Goal: Information Seeking & Learning: Stay updated

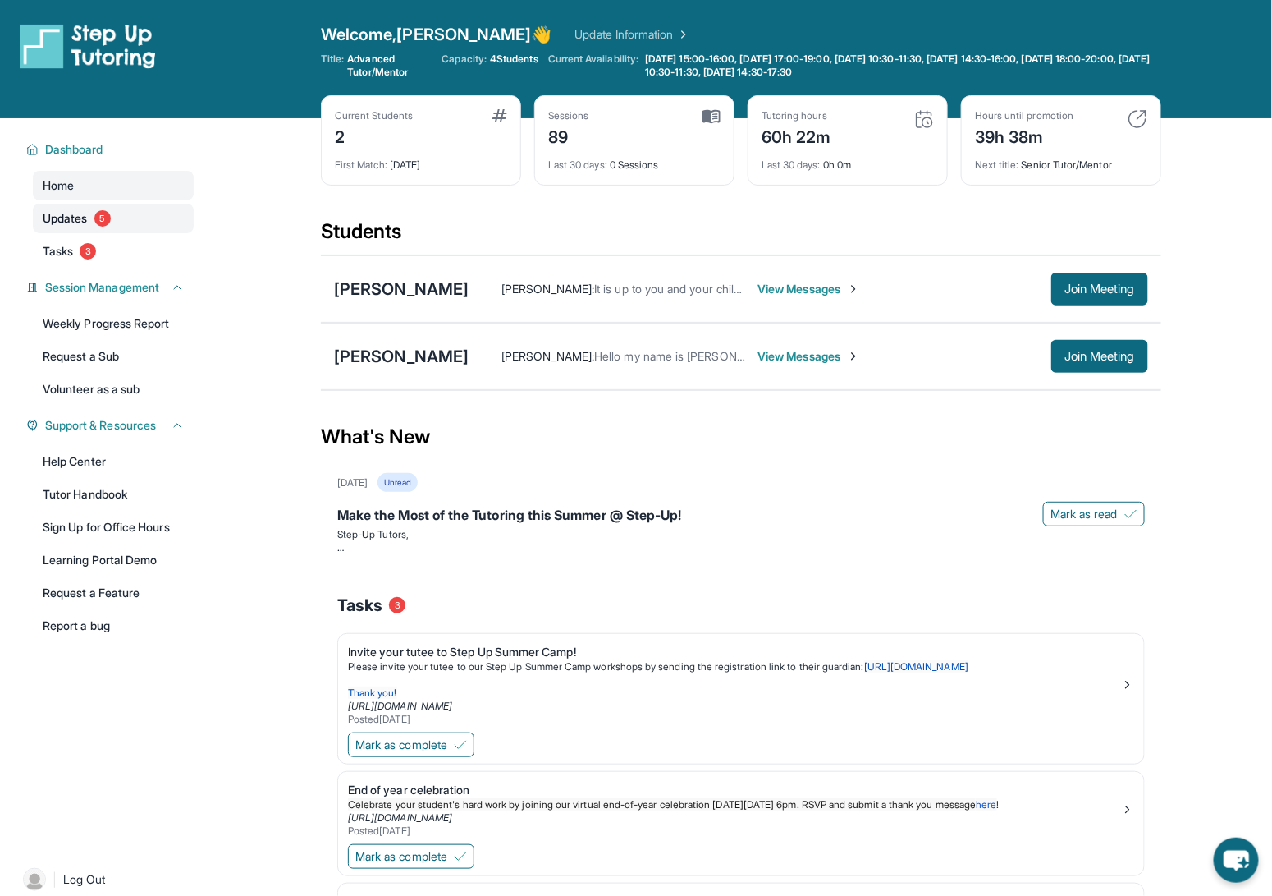
click at [68, 206] on link "Updates 5" at bounding box center [113, 219] width 161 height 30
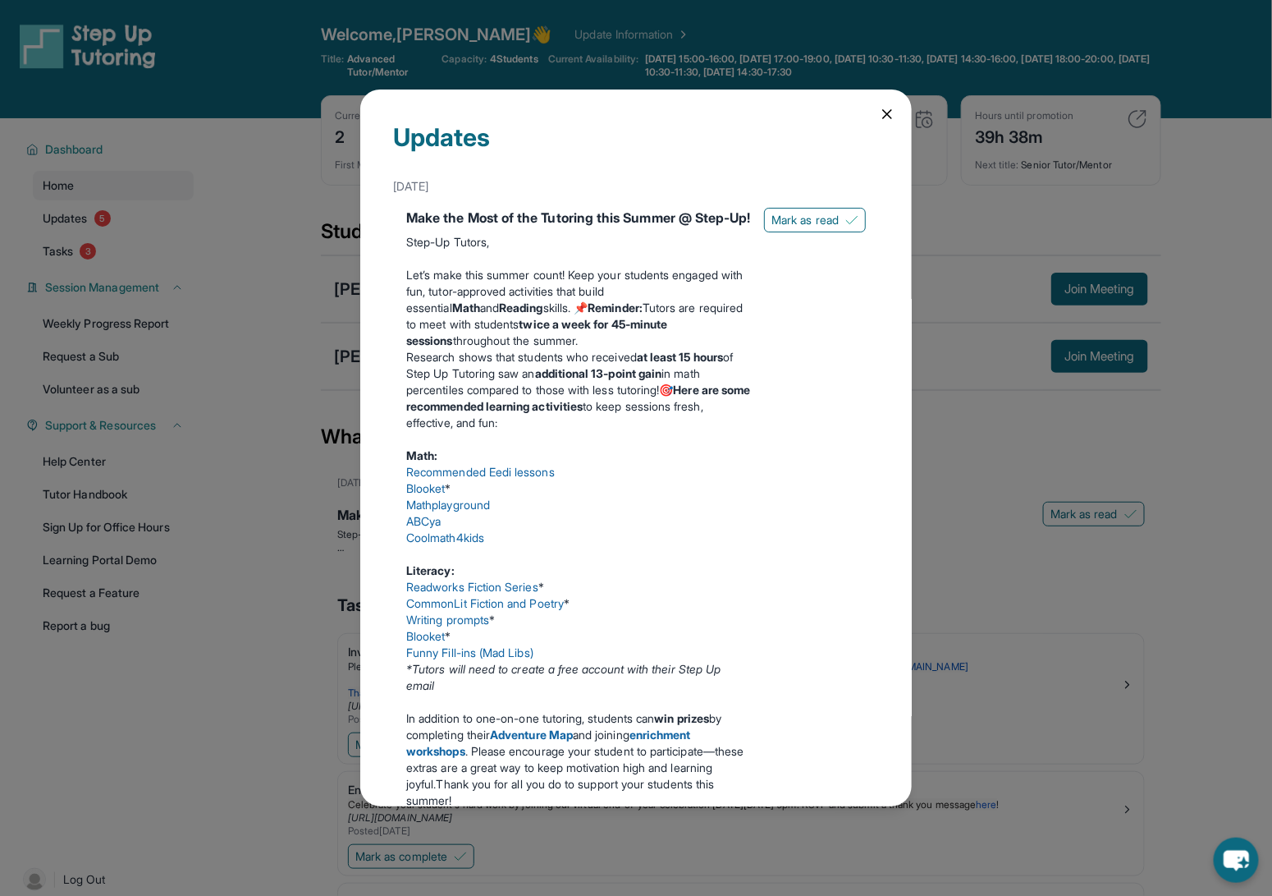
scroll to position [9, 0]
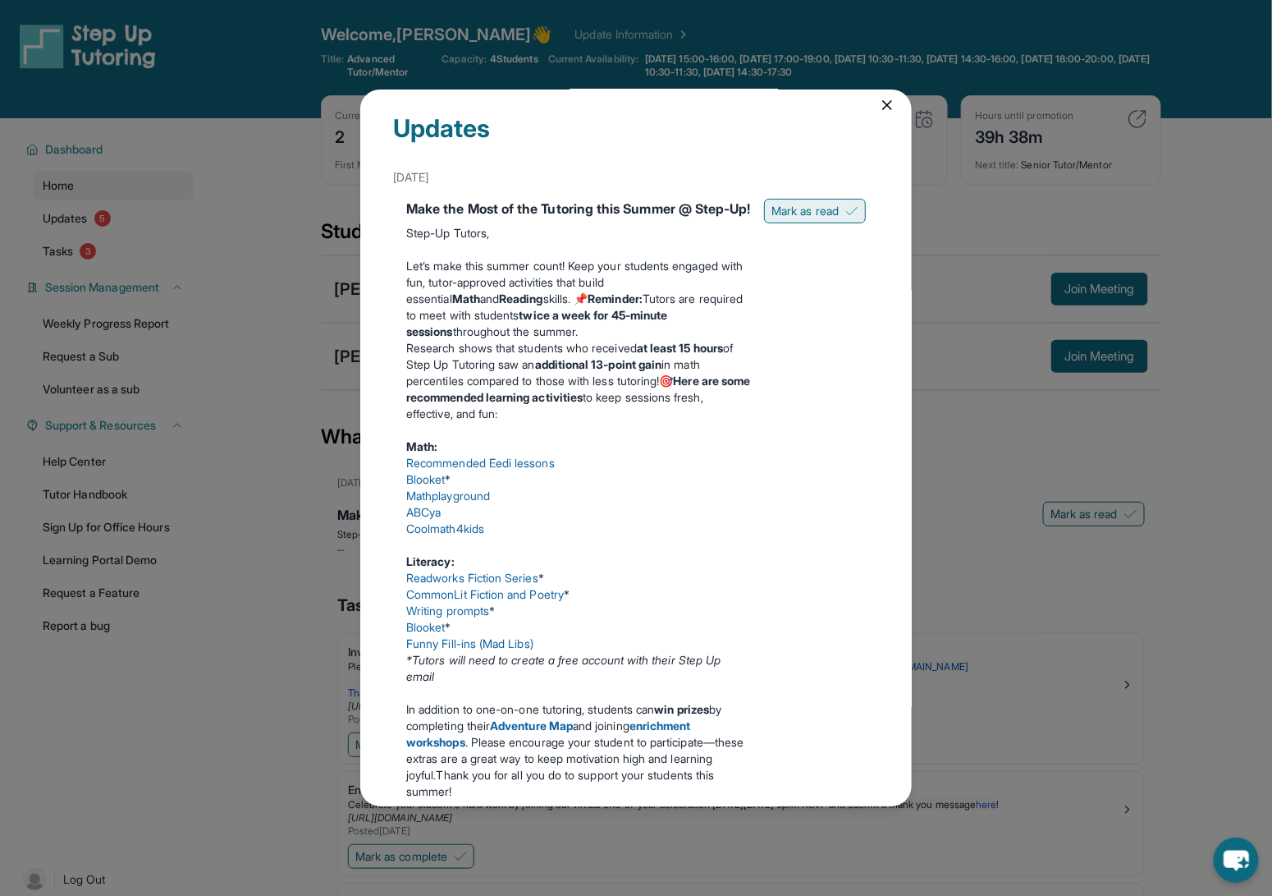
click at [808, 211] on span "Mark as read" at bounding box center [805, 211] width 67 height 16
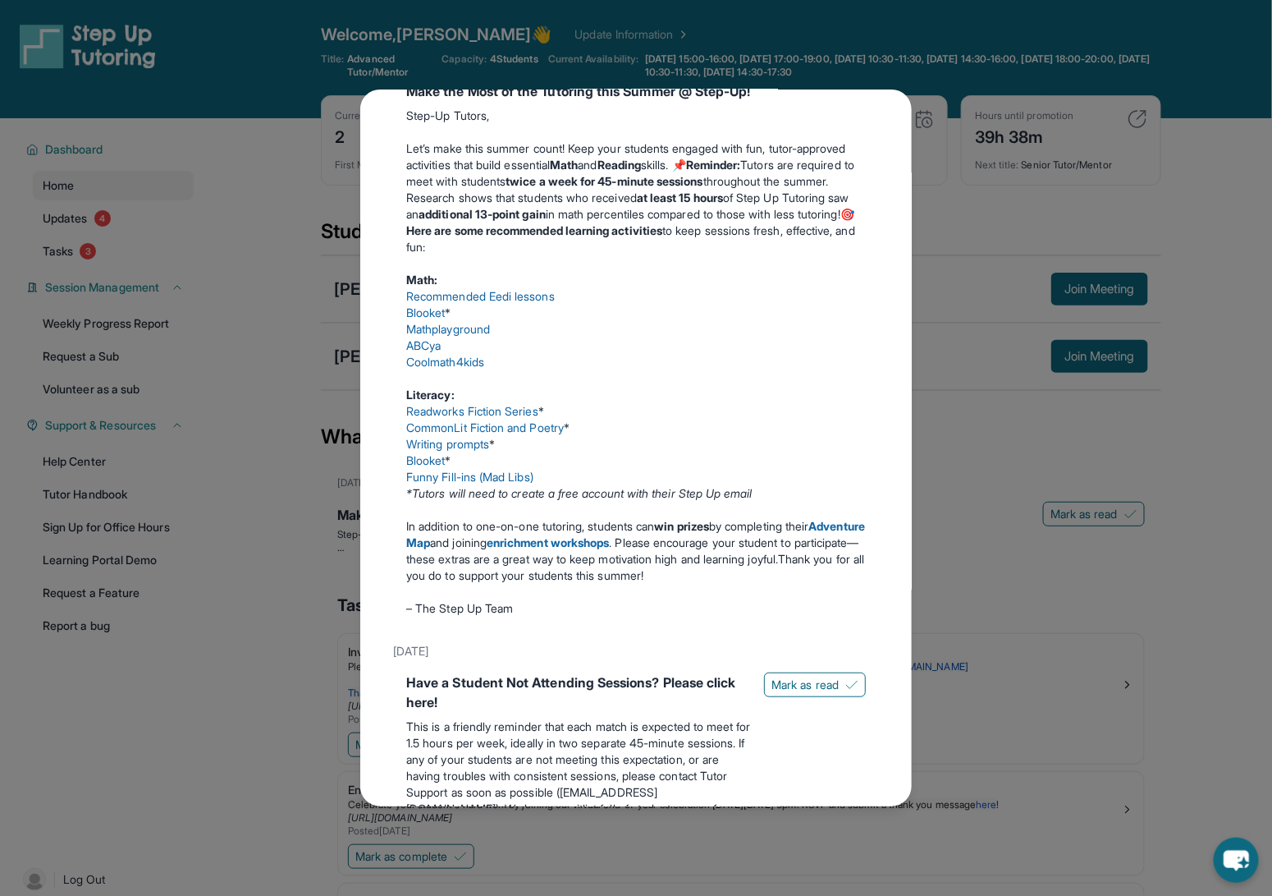
scroll to position [374, 0]
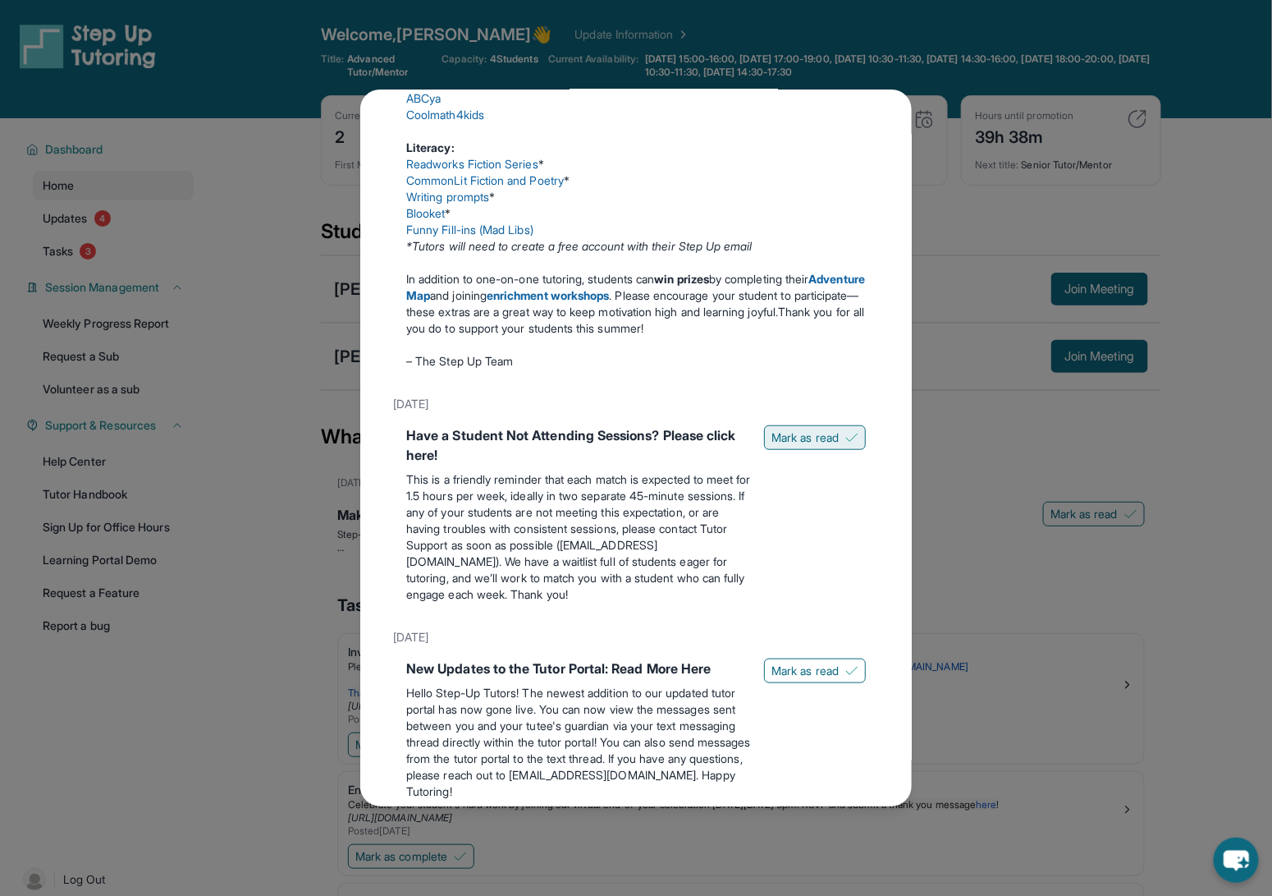
click at [811, 443] on button "Mark as read" at bounding box center [815, 437] width 102 height 25
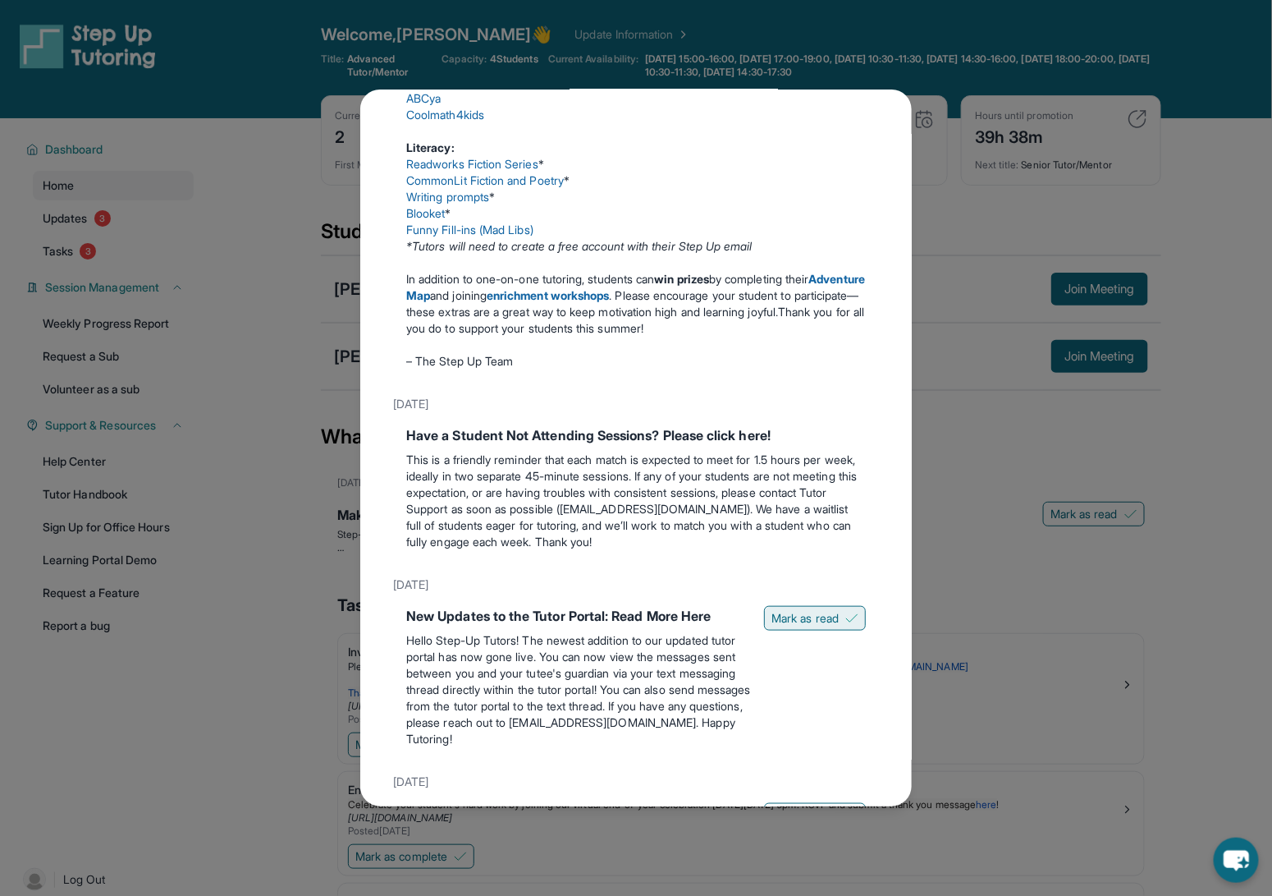
click at [814, 626] on span "Mark as read" at bounding box center [805, 618] width 67 height 16
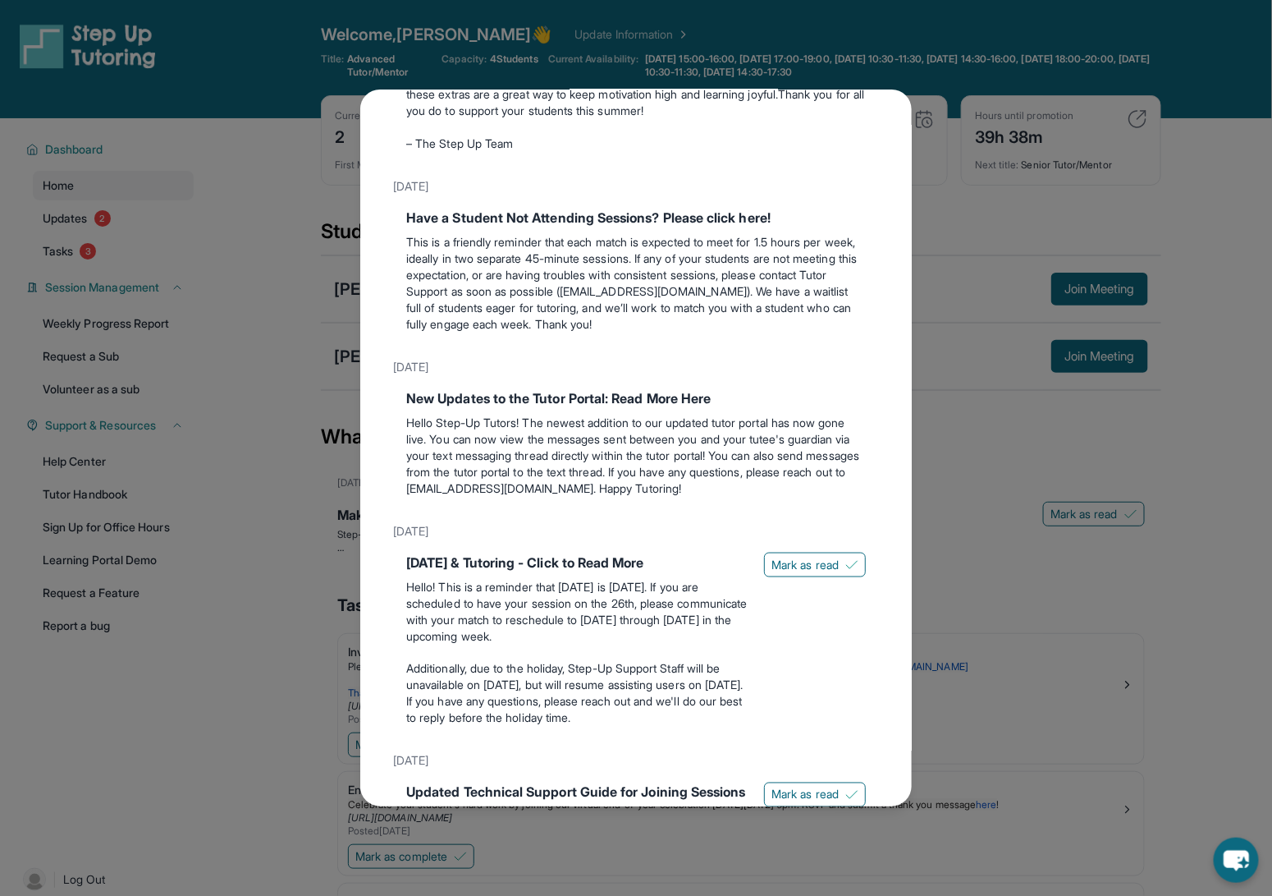
scroll to position [593, 0]
click at [811, 591] on div "[DATE] & Tutoring - Click to Read More Hello! This is a reminder that [DATE] is…" at bounding box center [636, 641] width 460 height 181
click at [805, 571] on span "Mark as read" at bounding box center [805, 563] width 67 height 16
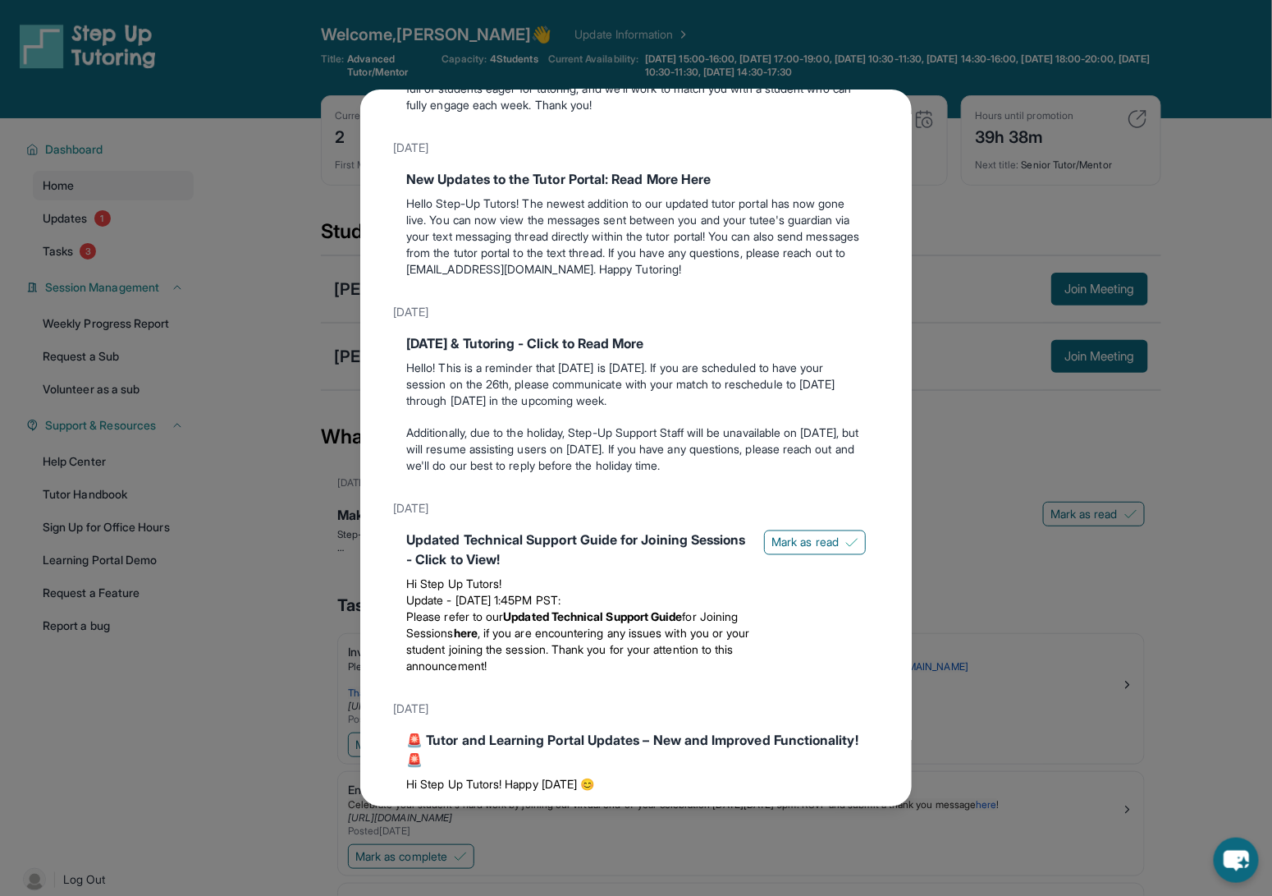
scroll to position [885, 0]
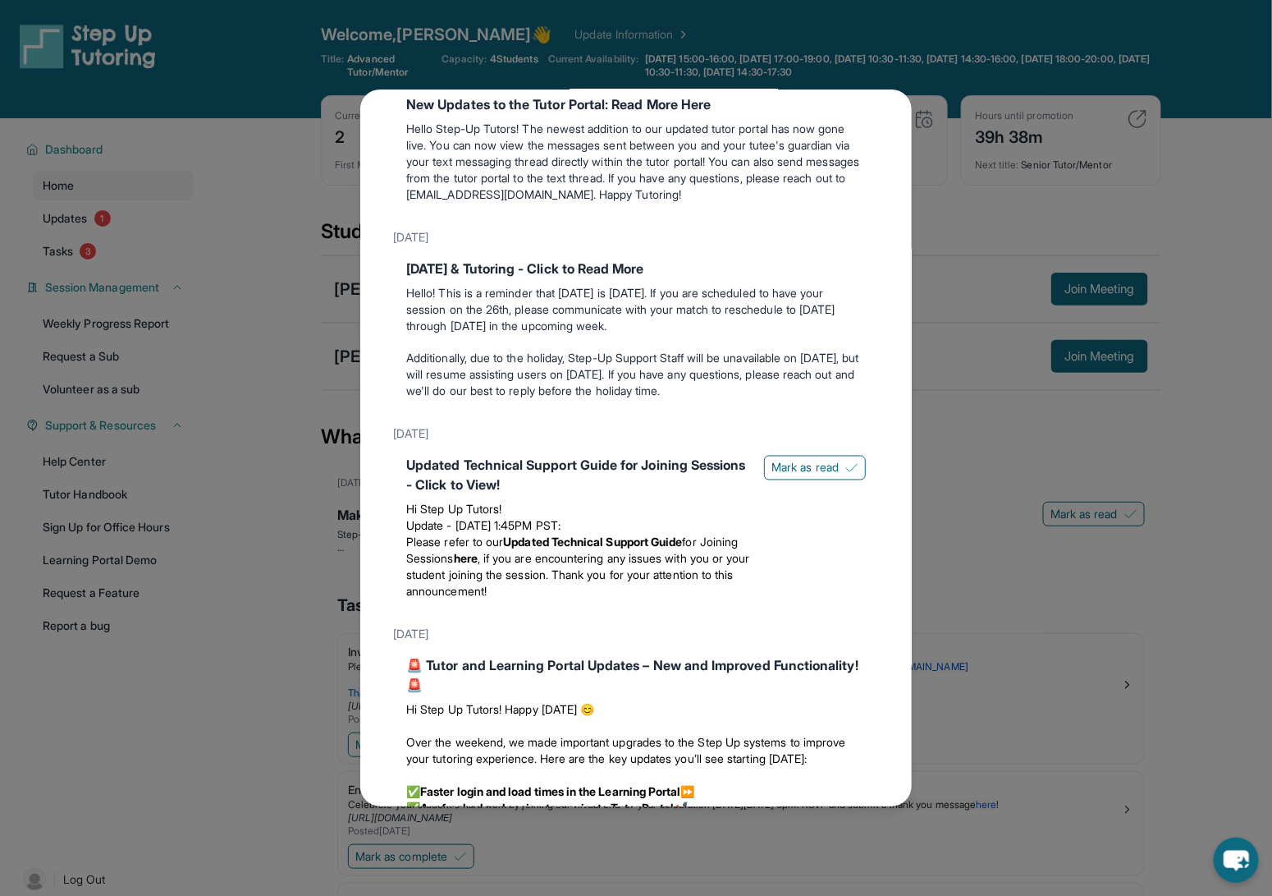
click at [791, 496] on div "Updated Technical Support Guide for Joining Sessions - Click to View! Hi Step U…" at bounding box center [636, 531] width 460 height 151
click at [805, 476] on span "Mark as read" at bounding box center [805, 468] width 67 height 16
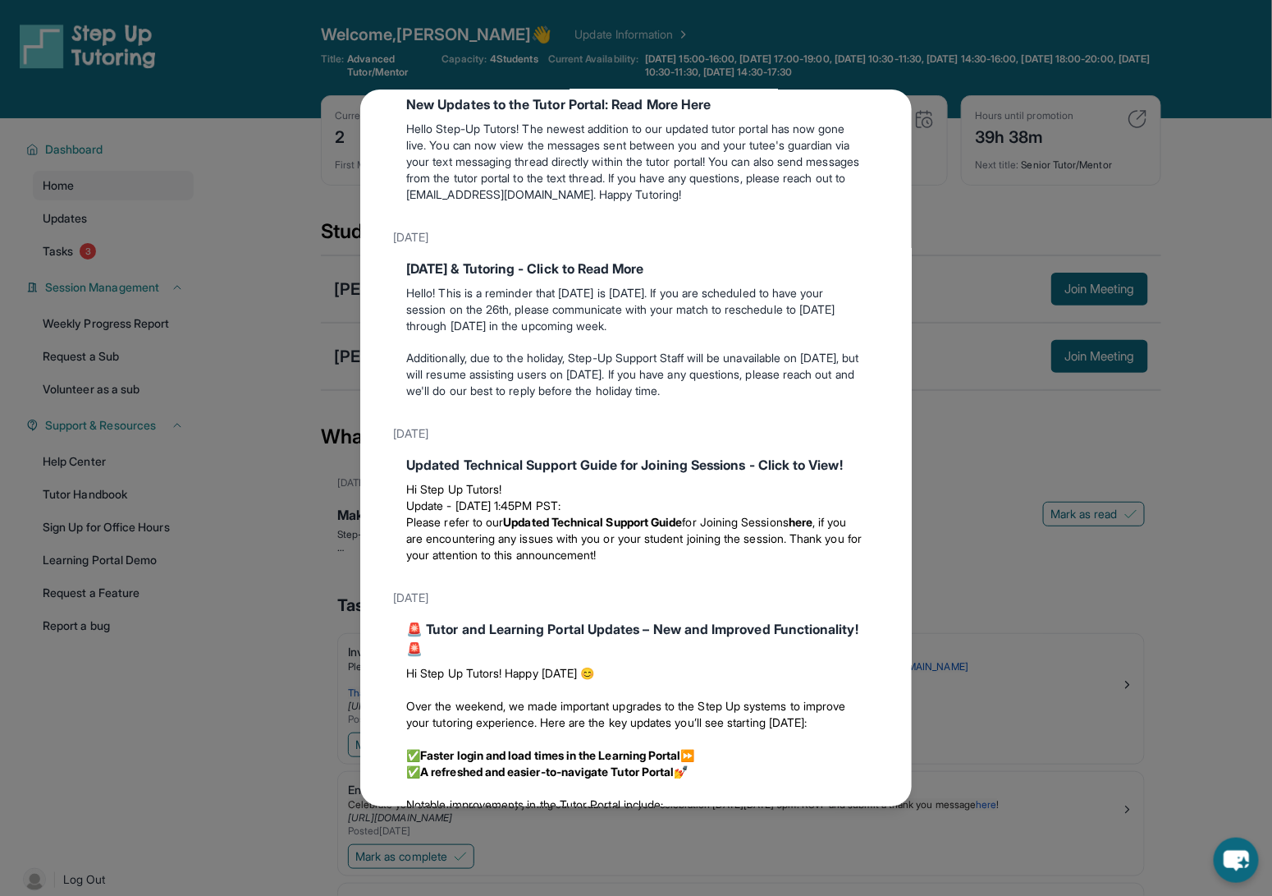
click at [938, 610] on div "Updates [DATE] Make the Most of the Tutoring this Summer @ Step-Up! Step-Up Tut…" at bounding box center [636, 448] width 1272 height 896
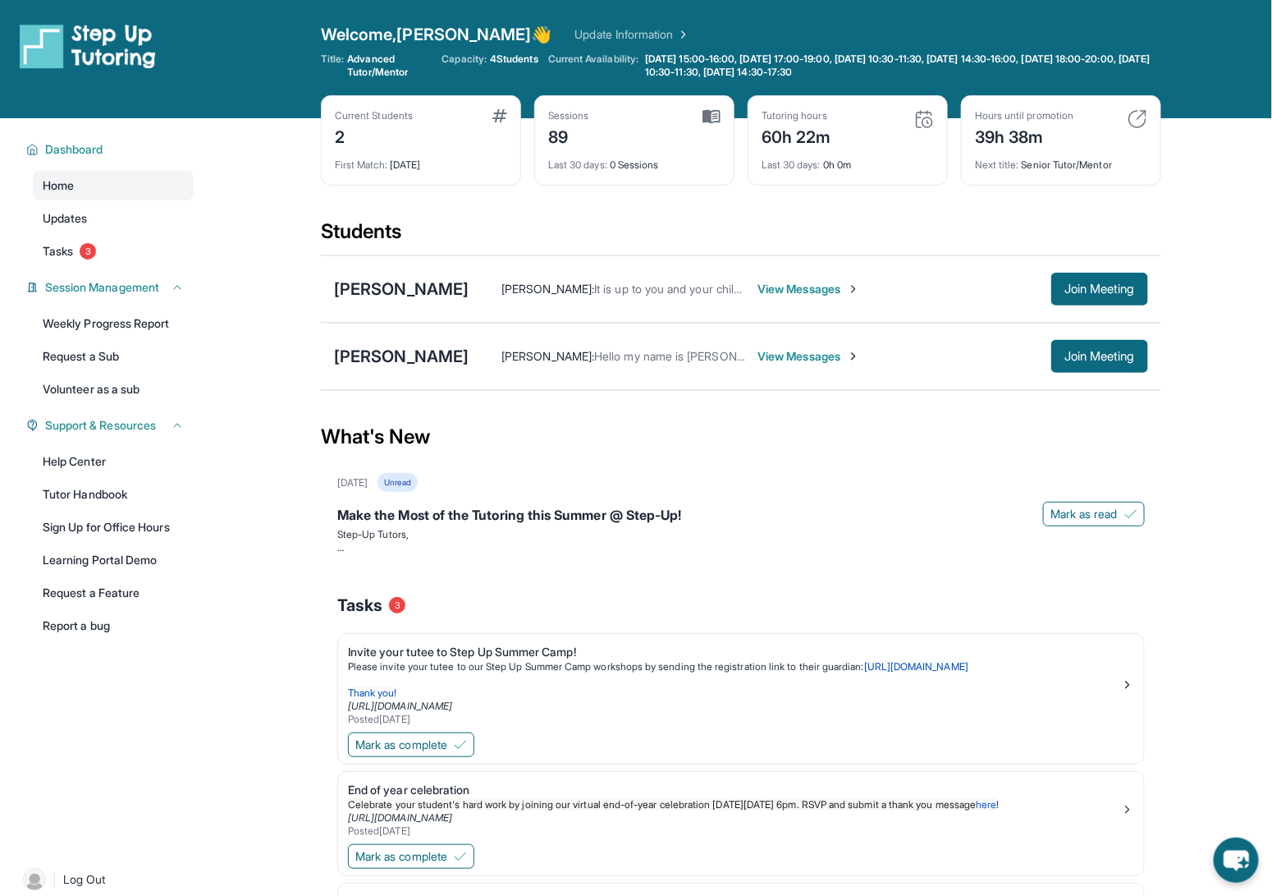
click at [758, 362] on span "View Messages" at bounding box center [809, 356] width 103 height 16
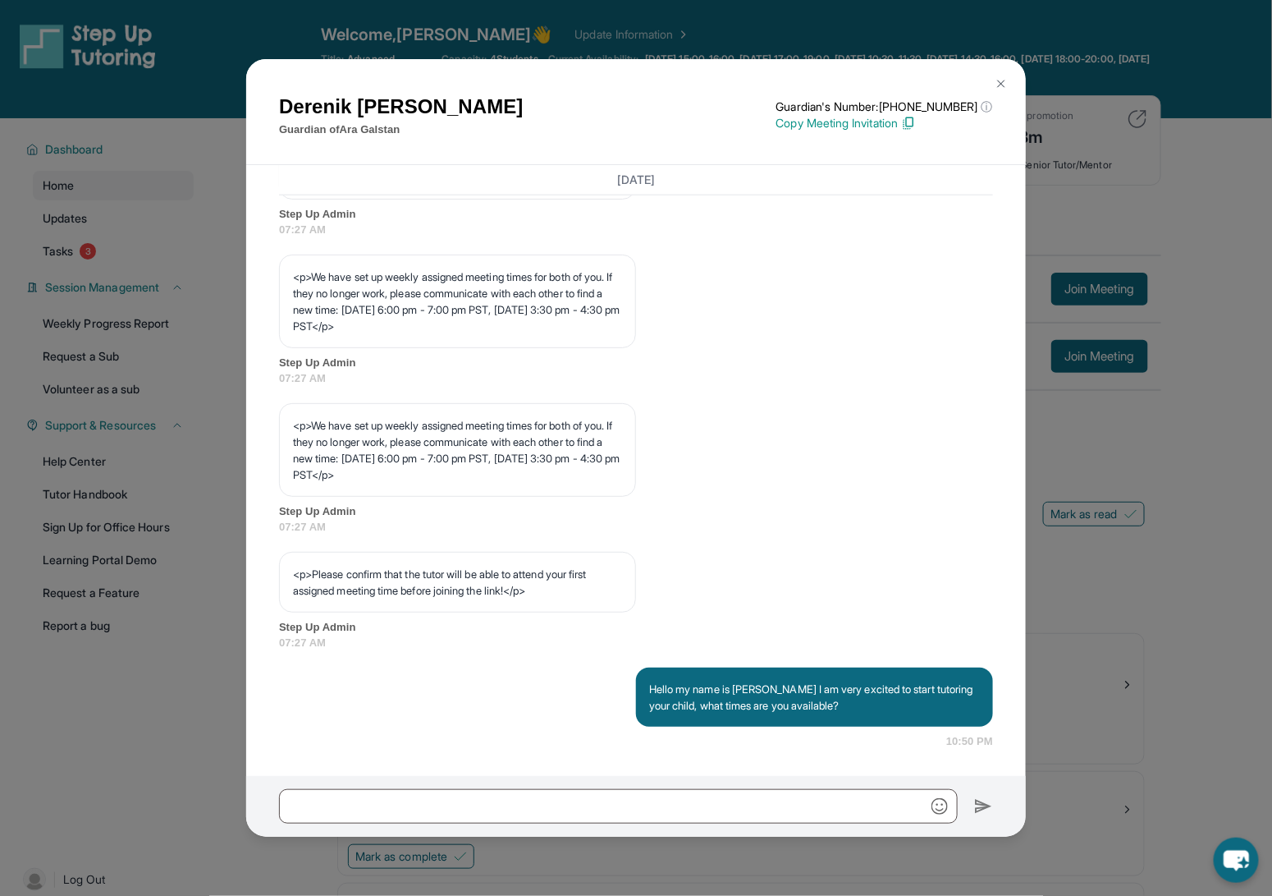
scroll to position [739, 0]
click at [190, 654] on div "[PERSON_NAME] Guardian of [PERSON_NAME] Guardian's Number: [PHONE_NUMBER] ⓘ Thi…" at bounding box center [636, 448] width 1272 height 896
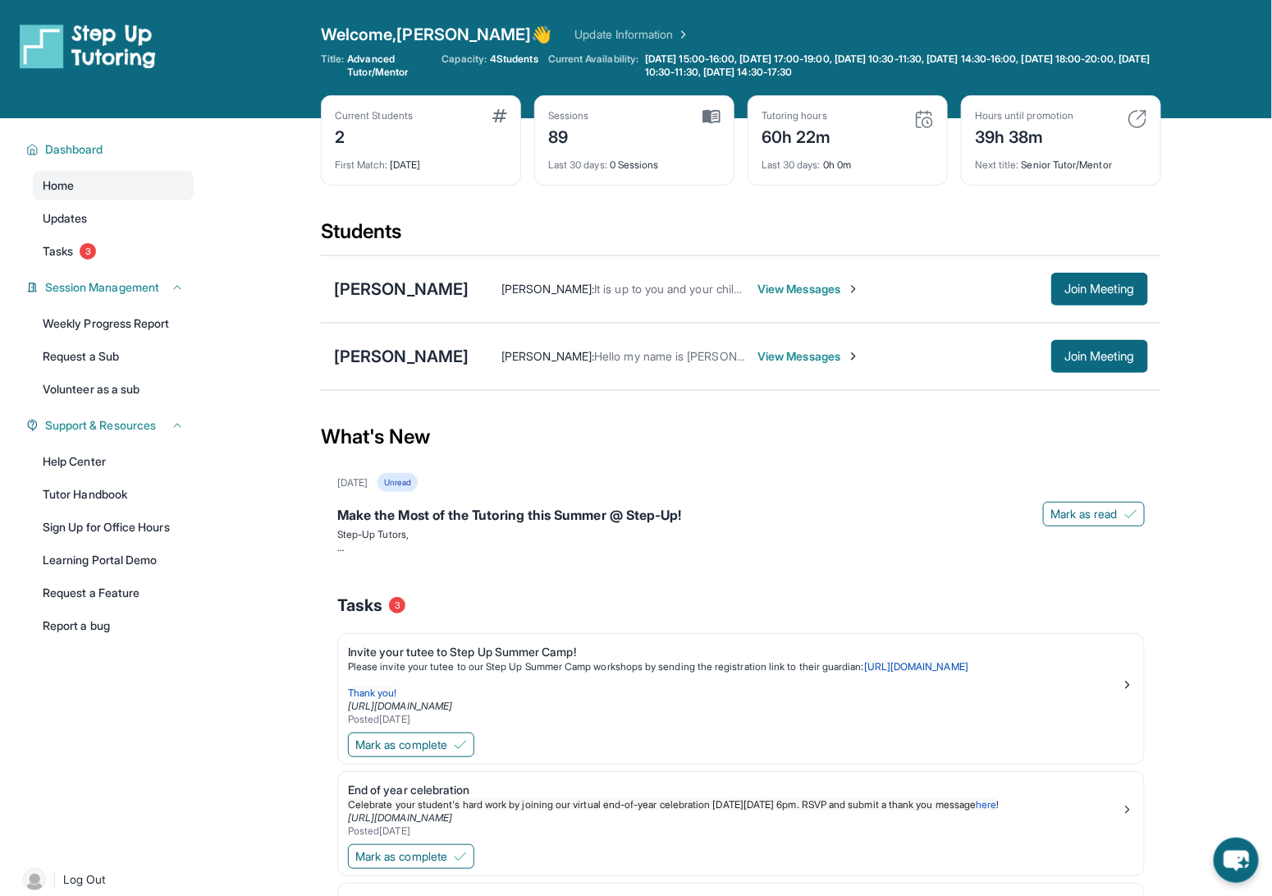
click at [801, 296] on div "[PERSON_NAME] : It is up to you and your child, it is mainly for the subject th…" at bounding box center [809, 289] width 680 height 33
click at [791, 275] on div "[PERSON_NAME] : It is up to you and your child, it is mainly for the subject th…" at bounding box center [809, 289] width 680 height 33
click at [793, 282] on span "View Messages" at bounding box center [809, 289] width 103 height 16
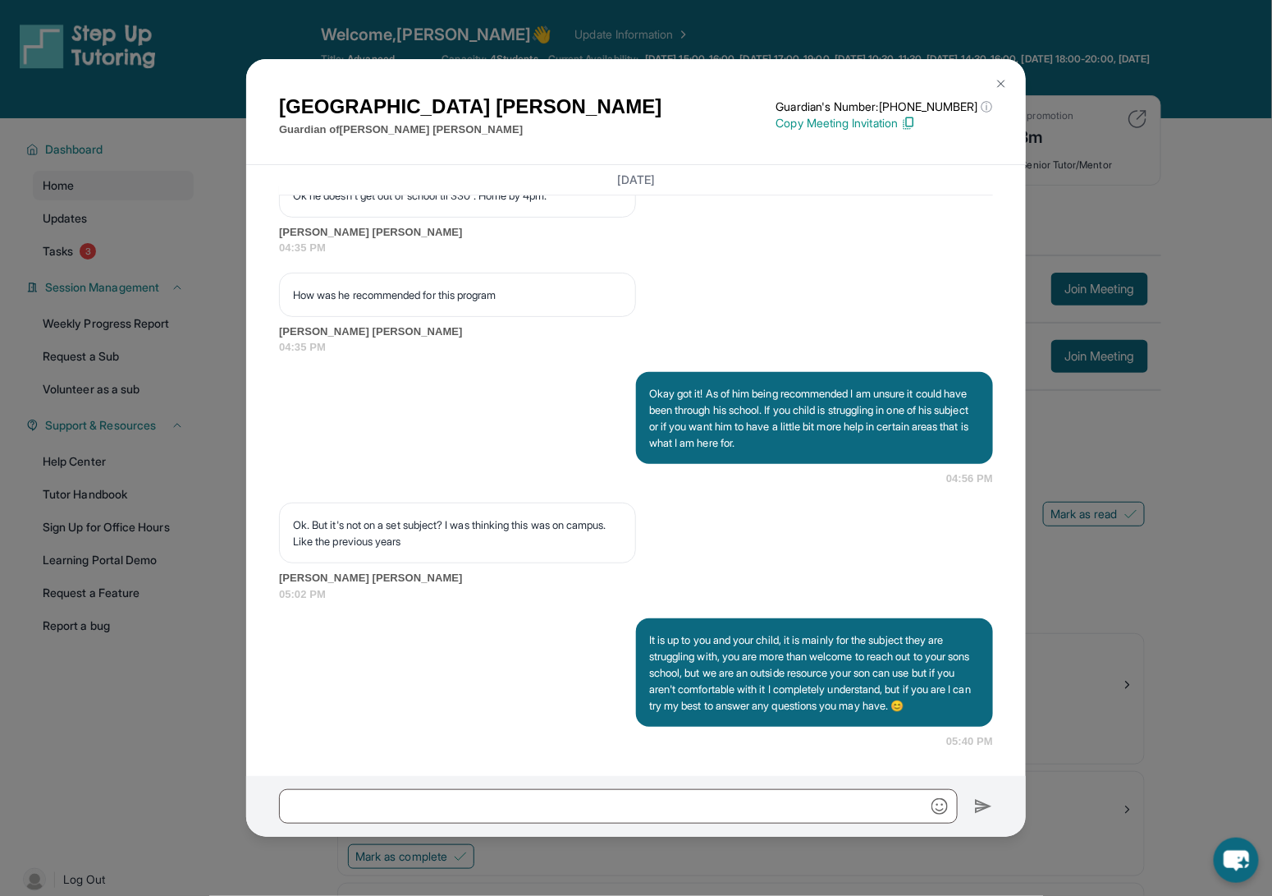
scroll to position [1772, 0]
click at [1021, 568] on div "[DATE] <p>**New Step Up [PERSON_NAME] Chat**: Hi [PERSON_NAME]! This is the sta…" at bounding box center [636, 470] width 780 height 611
click at [1000, 85] on img at bounding box center [1001, 83] width 13 height 13
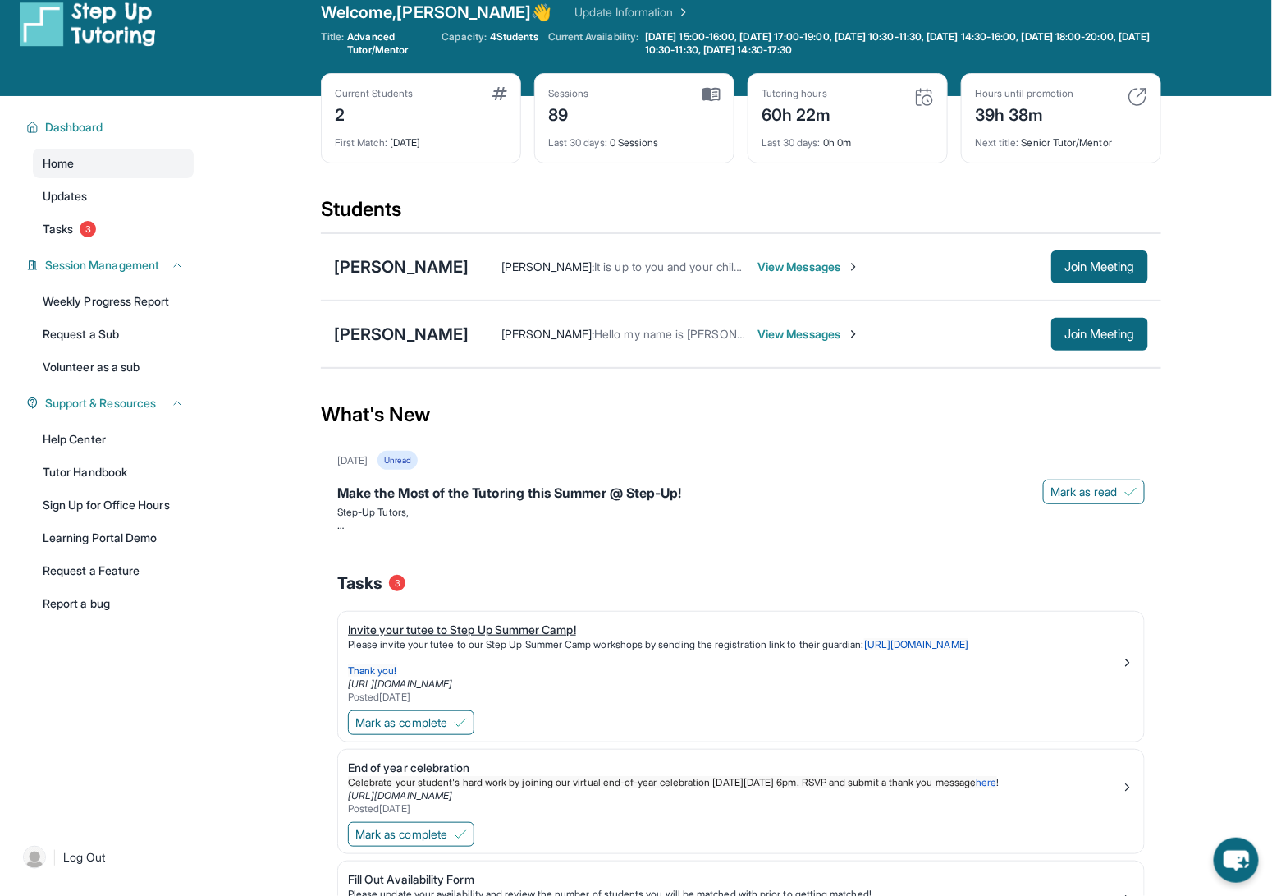
scroll to position [5, 0]
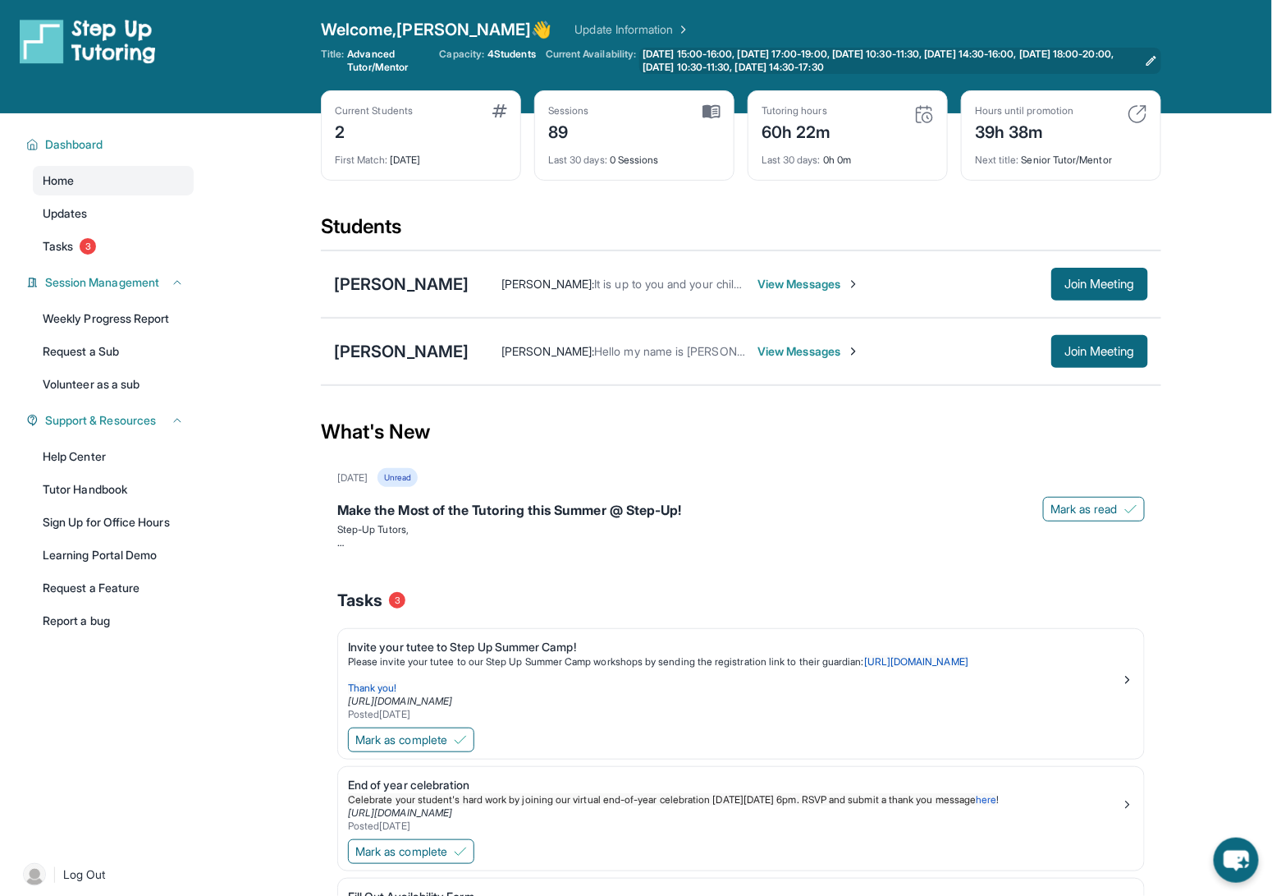
click at [719, 55] on span "[DATE] 15:00-16:00, [DATE] 17:00-19:00, [DATE] 10:30-11:30, [DATE] 14:30-16:00,…" at bounding box center [891, 61] width 496 height 26
